Goal: Navigation & Orientation: Find specific page/section

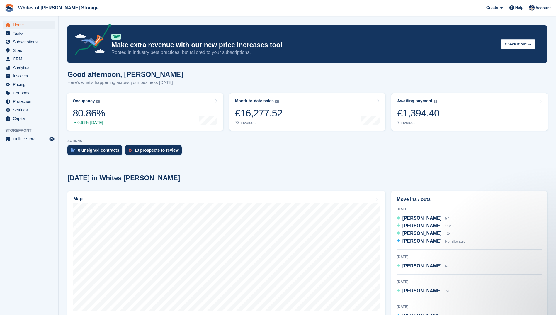
scroll to position [29, 0]
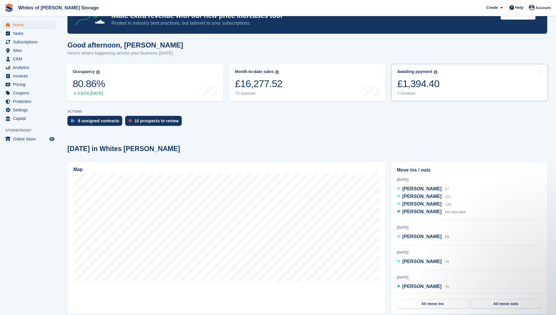
click at [409, 93] on div "7 invoices" at bounding box center [418, 93] width 42 height 5
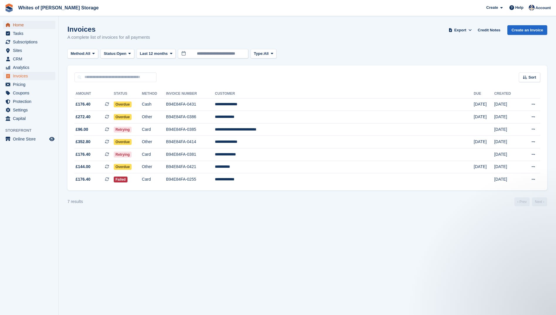
click at [34, 24] on span "Home" at bounding box center [30, 25] width 35 height 8
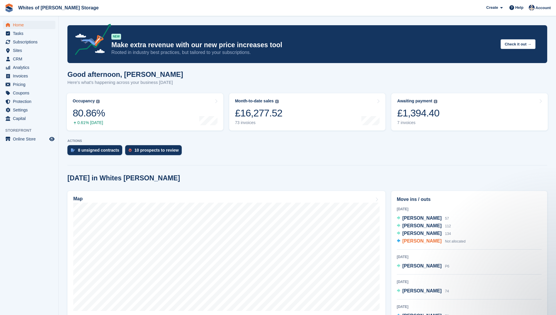
click at [411, 241] on span "[PERSON_NAME]" at bounding box center [421, 240] width 39 height 5
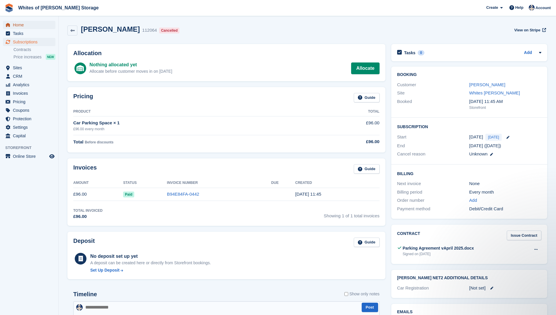
click at [18, 26] on span "Home" at bounding box center [30, 25] width 35 height 8
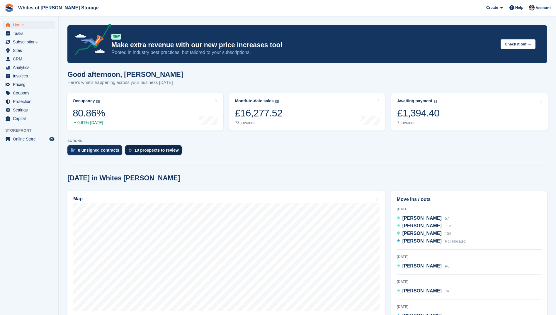
click at [146, 149] on div "10 prospects to review" at bounding box center [156, 150] width 44 height 5
